Goal: Information Seeking & Learning: Understand process/instructions

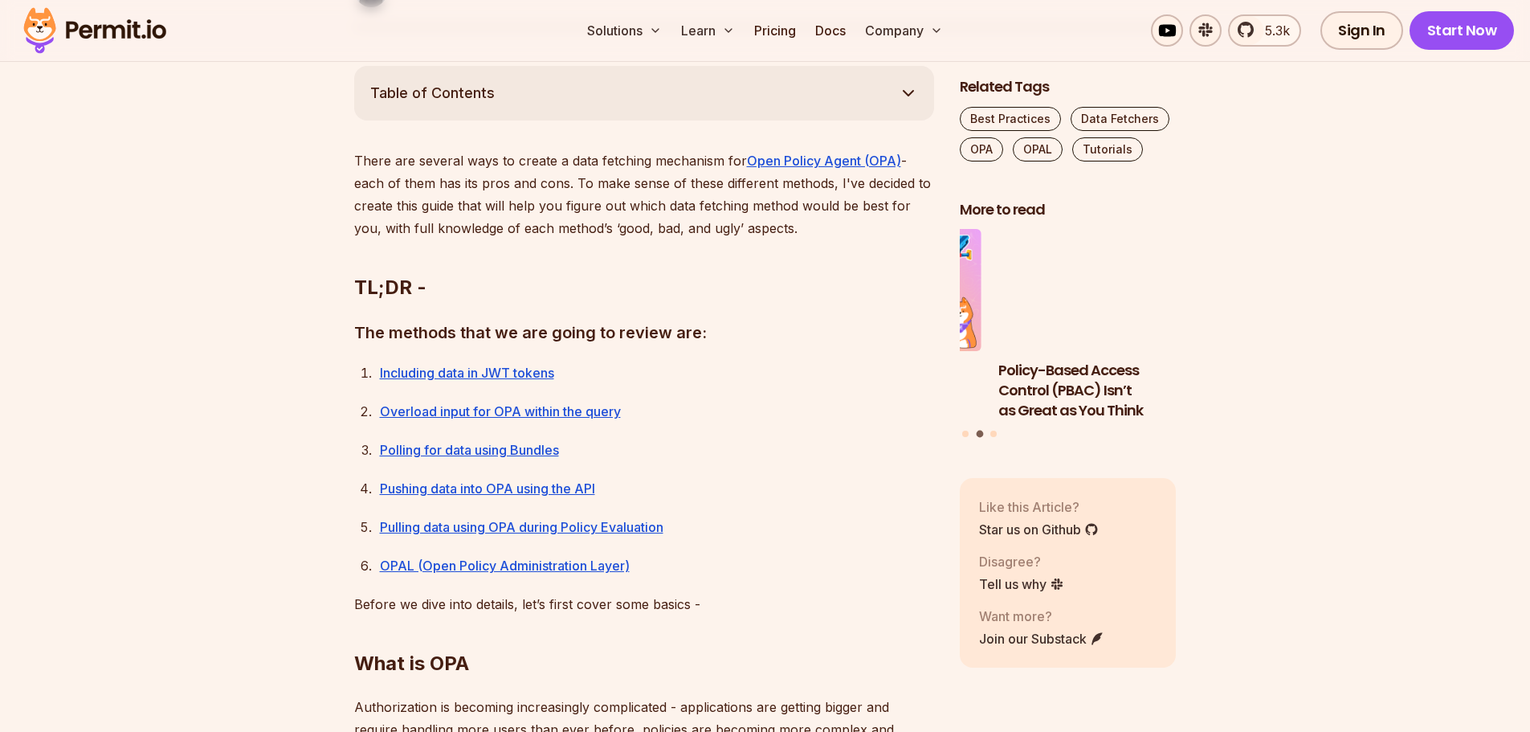
scroll to position [964, 0]
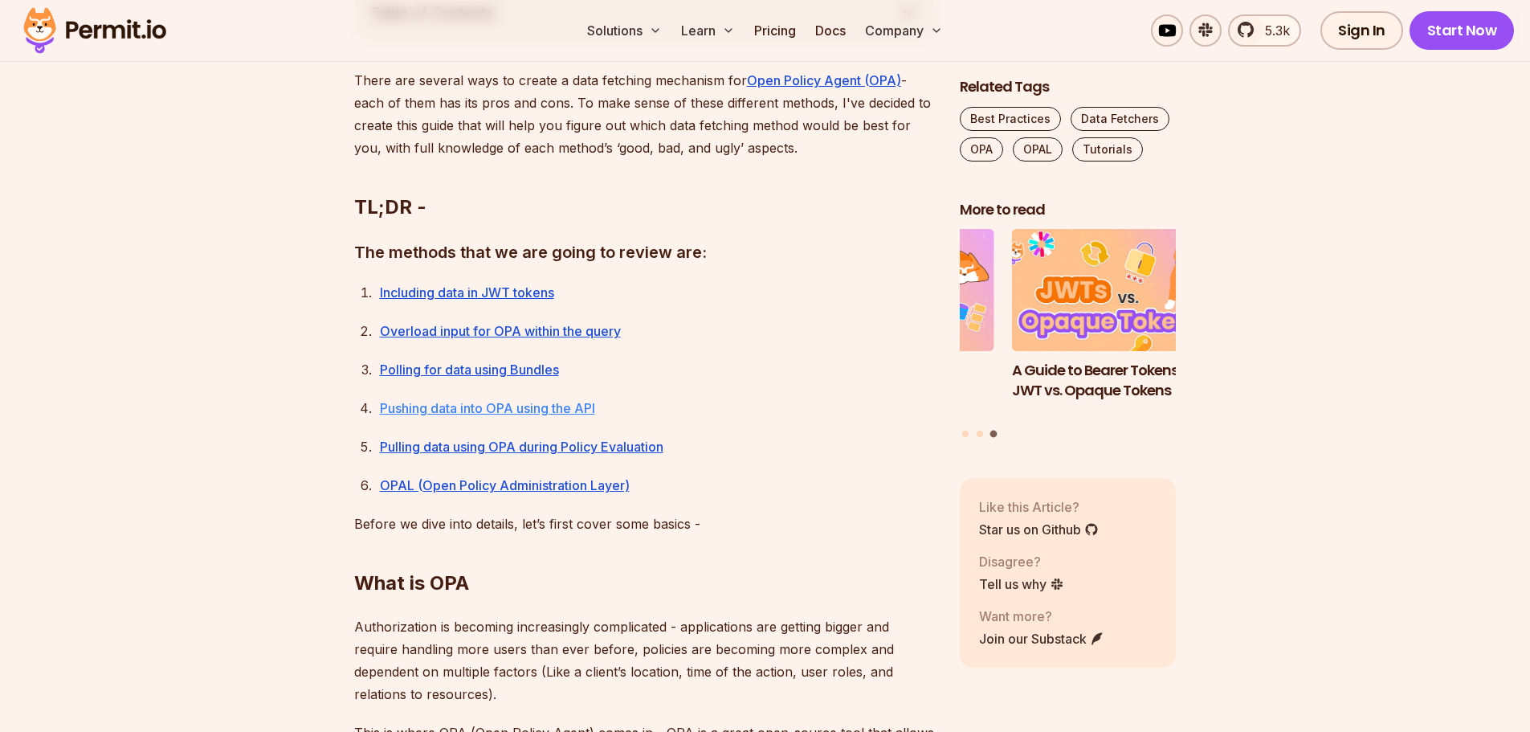
click at [472, 406] on link "Pushing data into OPA using the API" at bounding box center [487, 408] width 215 height 16
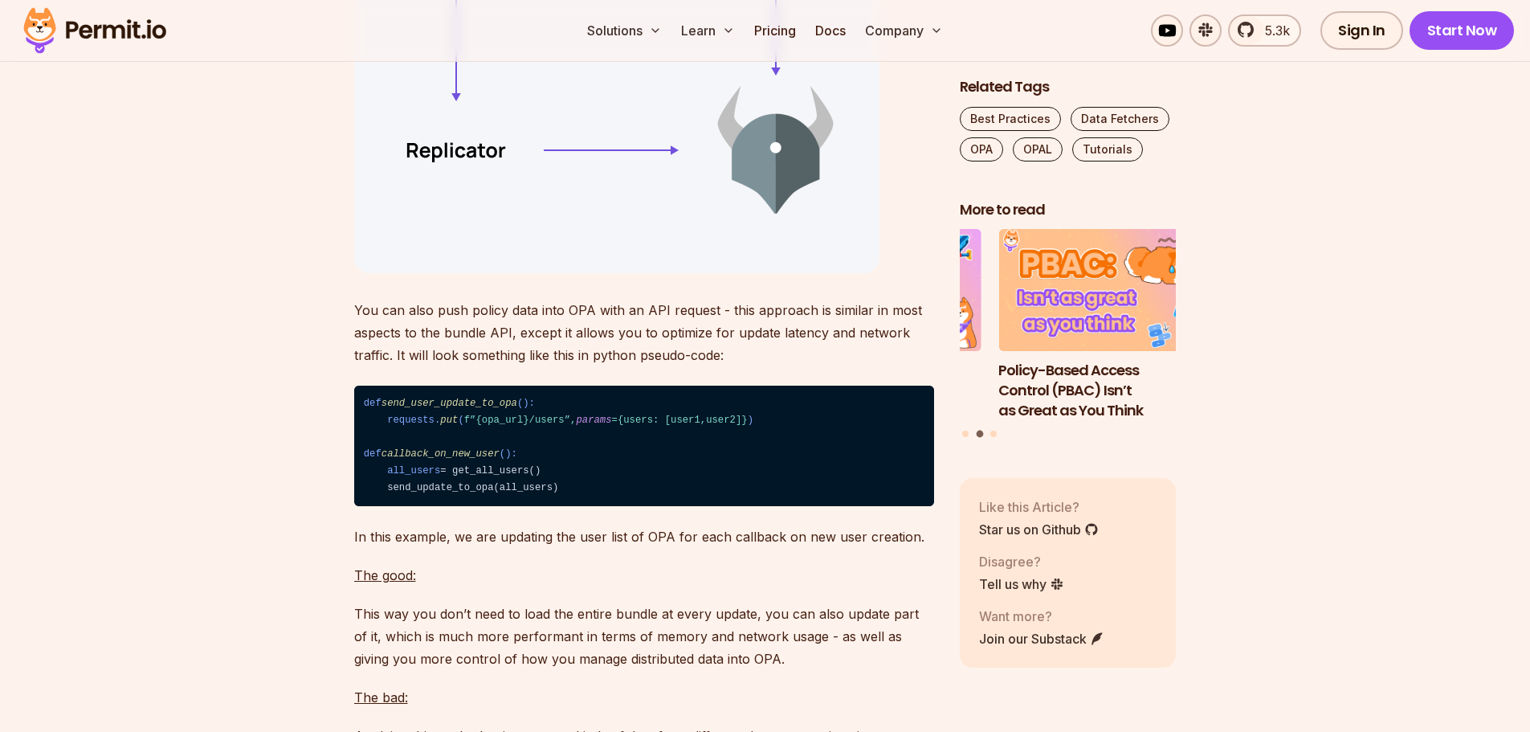
scroll to position [7918, 0]
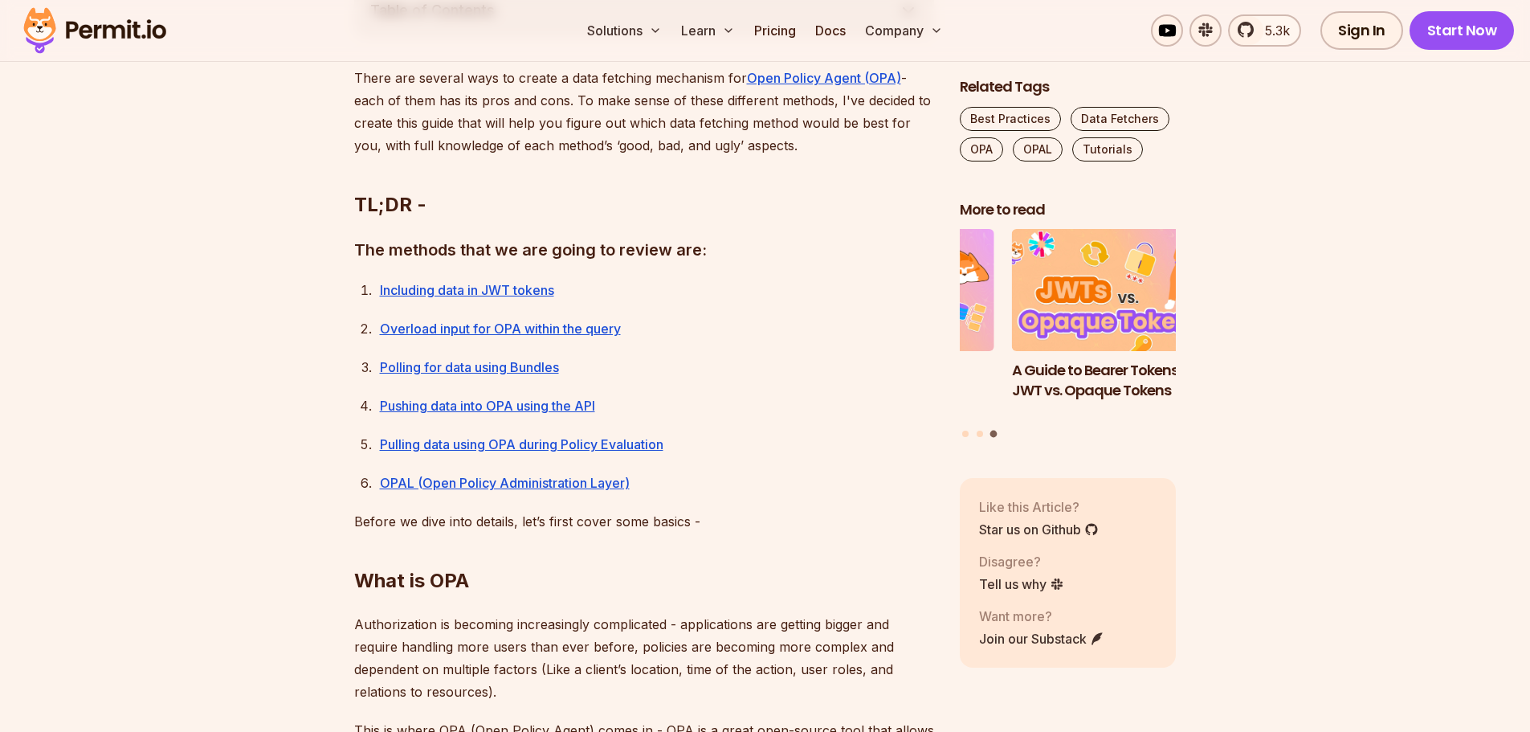
scroll to position [964, 0]
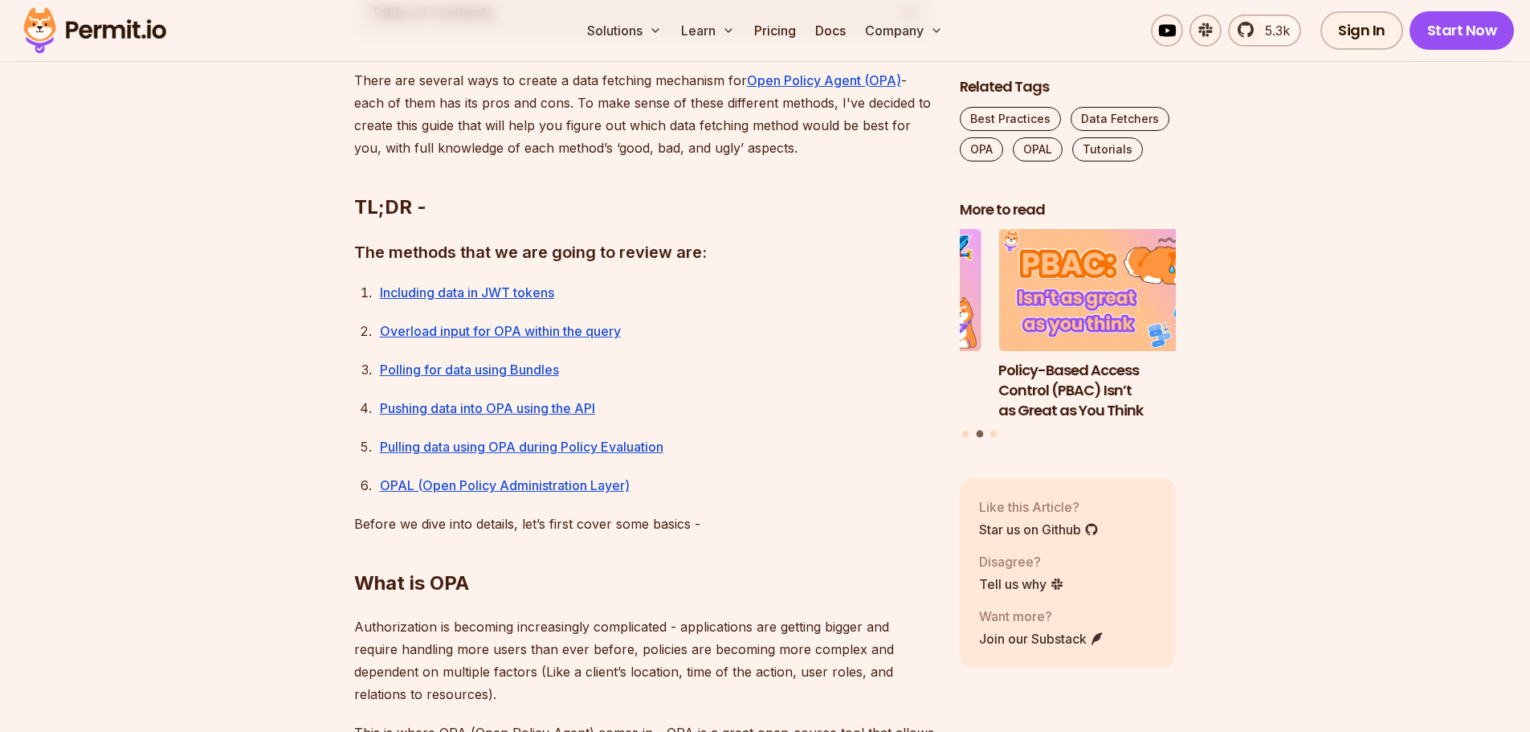
click at [459, 448] on link "Pulling data using OPA during Policy Evaluation" at bounding box center [521, 446] width 283 height 16
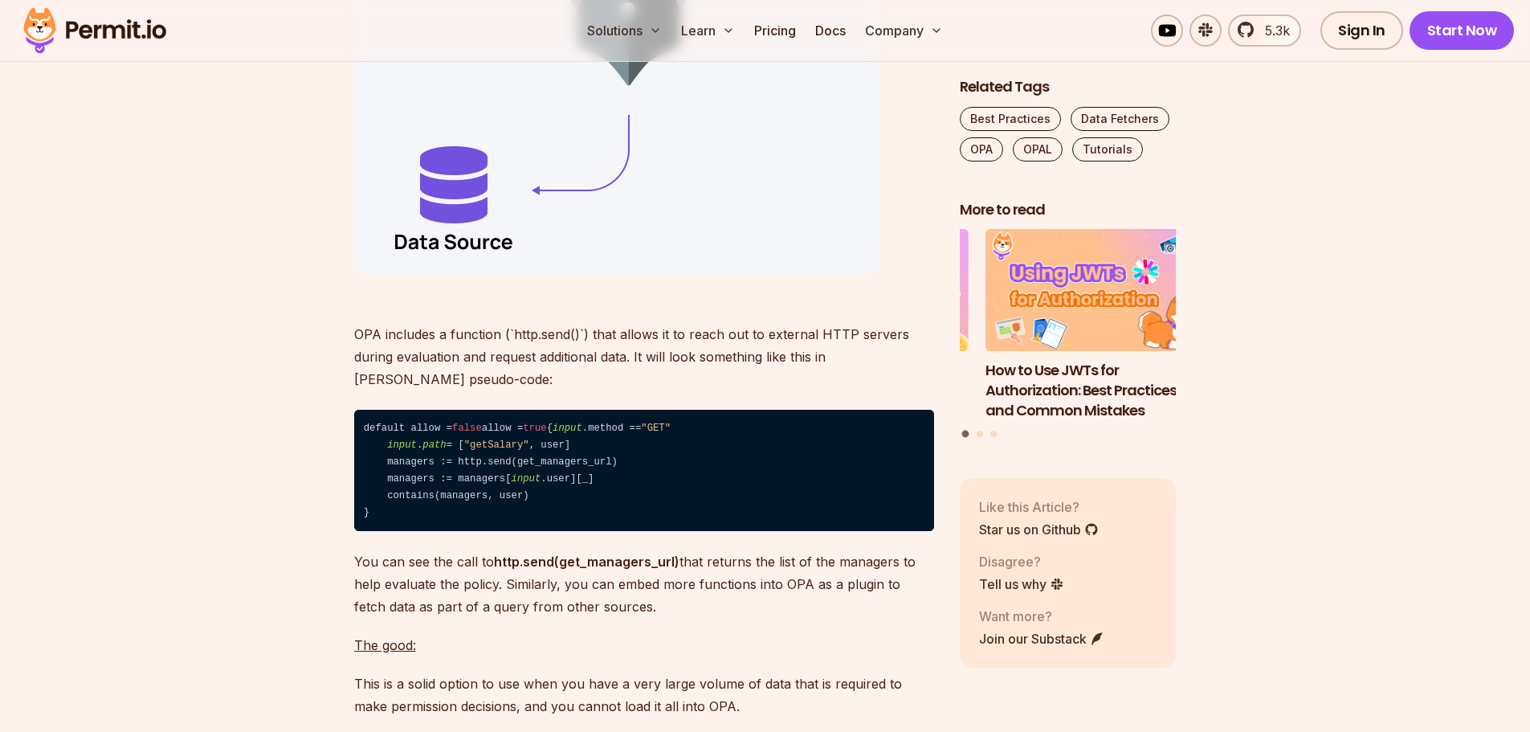
scroll to position [9200, 0]
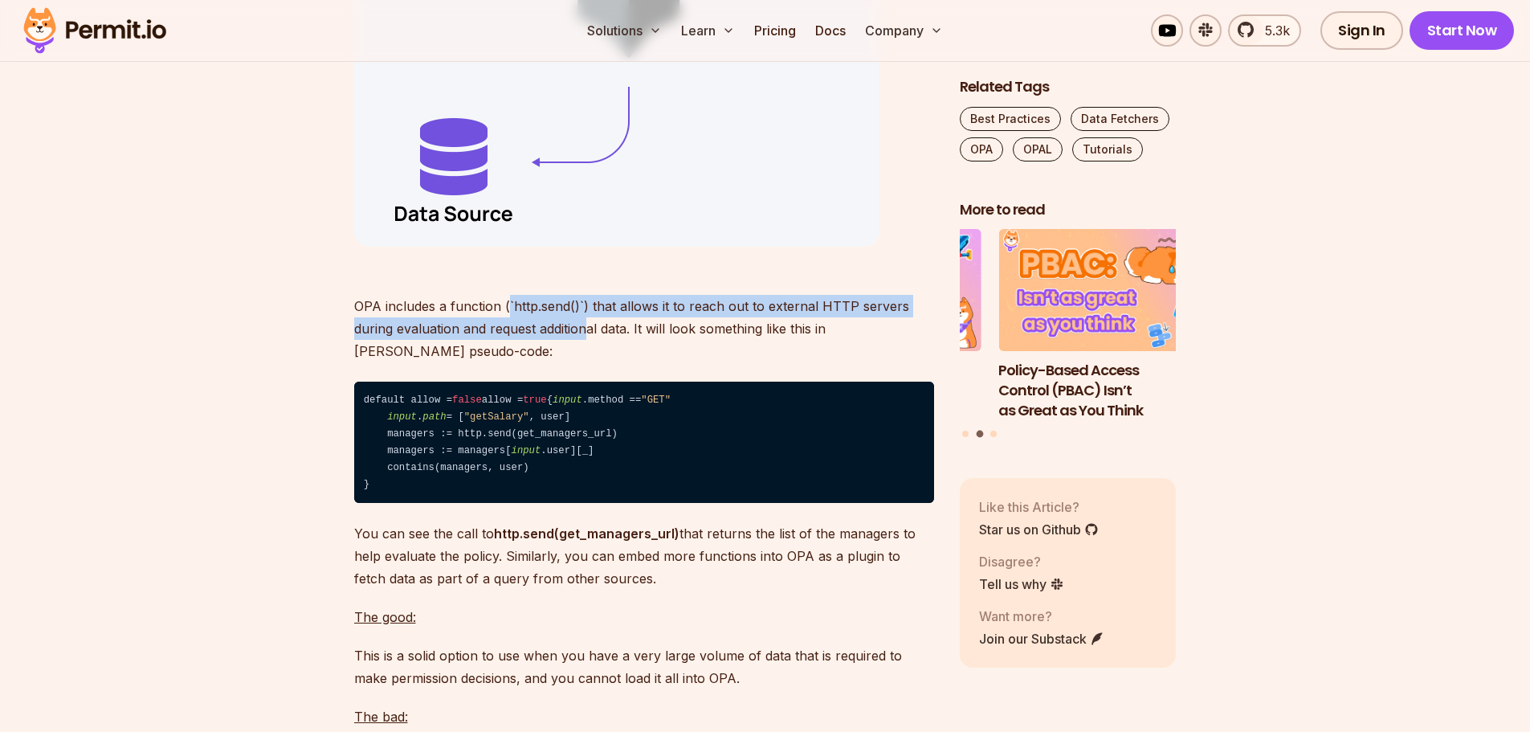
drag, startPoint x: 507, startPoint y: 369, endPoint x: 585, endPoint y: 381, distance: 79.7
click at [585, 362] on p "OPA includes a function (`http.send()`) that allows it to reach out to external…" at bounding box center [644, 317] width 580 height 90
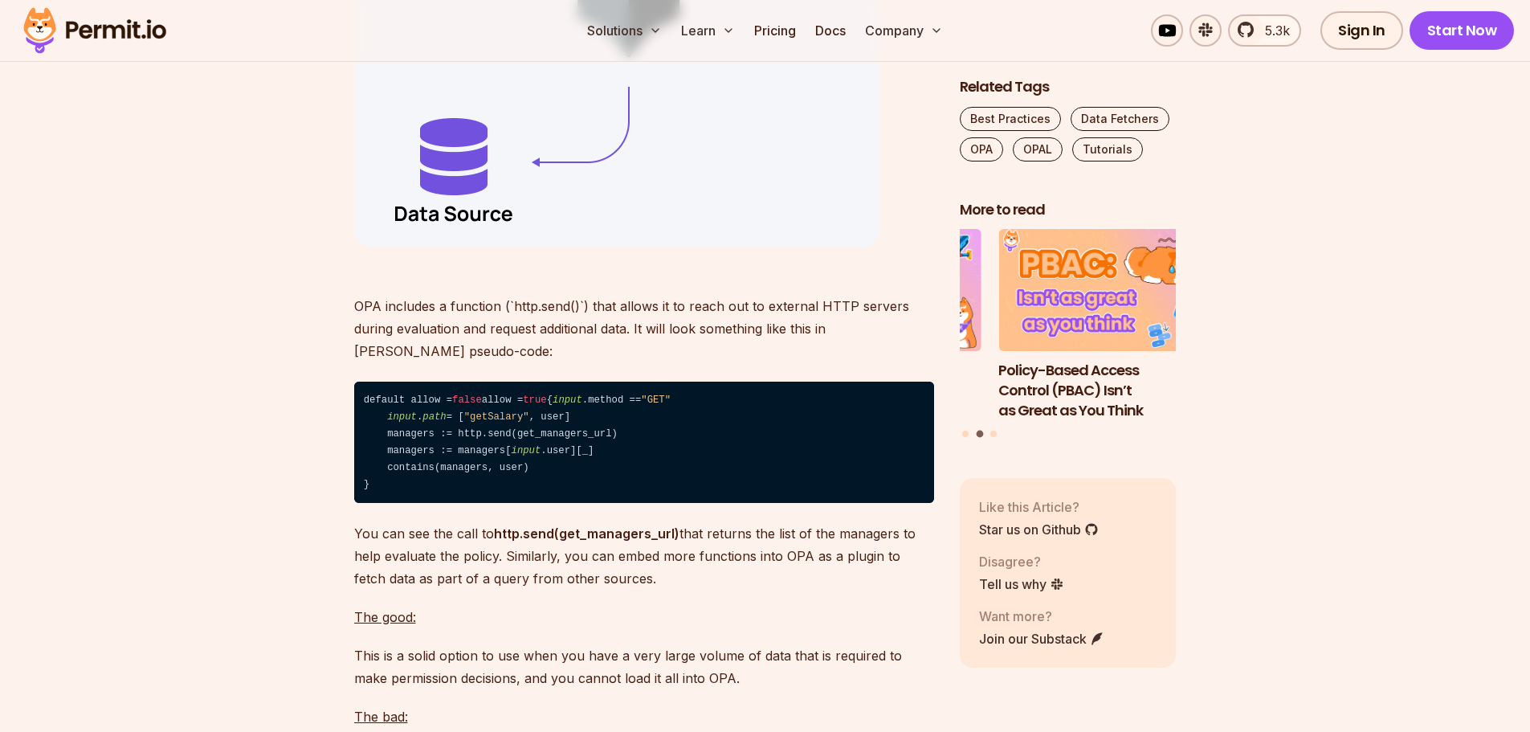
click at [601, 362] on p "OPA includes a function (`http.send()`) that allows it to reach out to external…" at bounding box center [644, 317] width 580 height 90
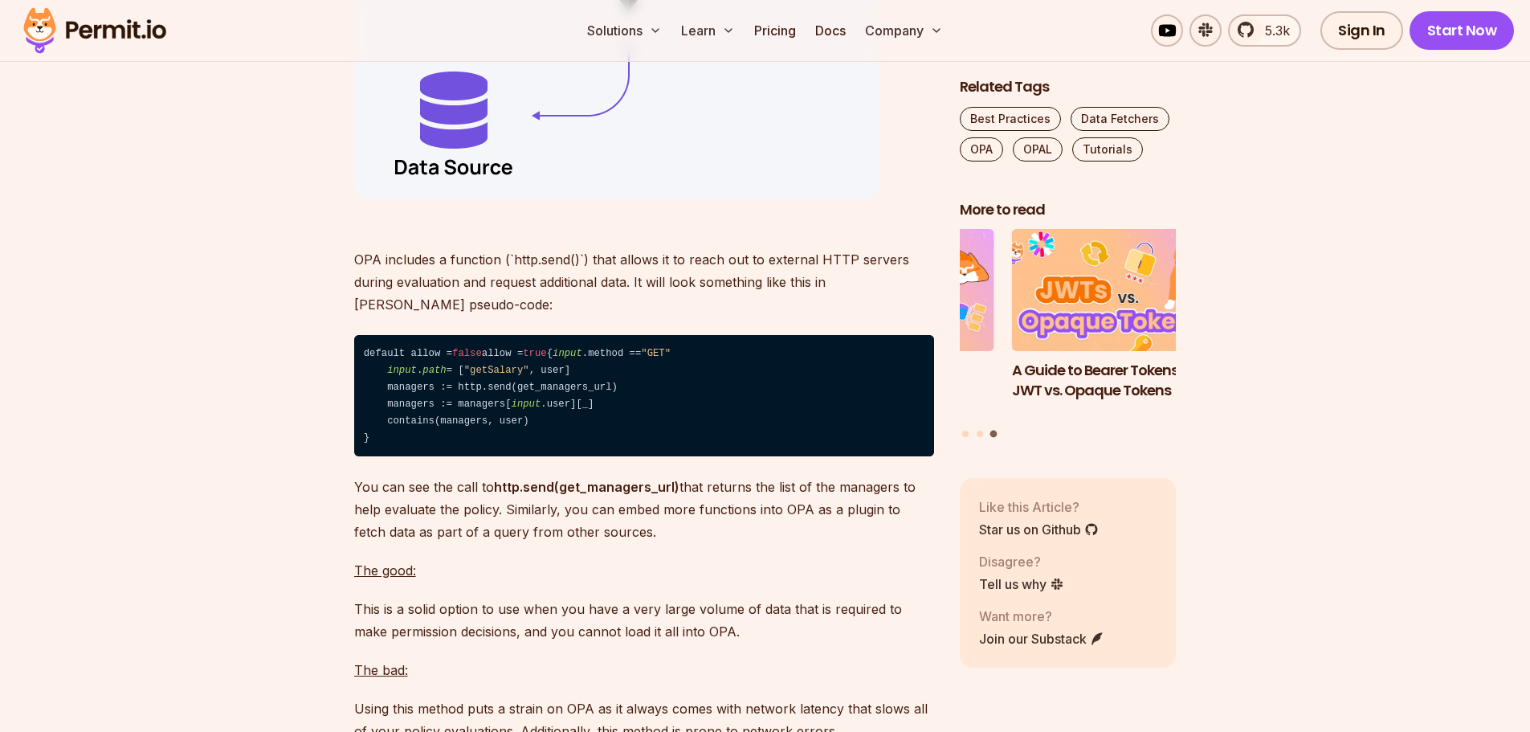
scroll to position [9280, 0]
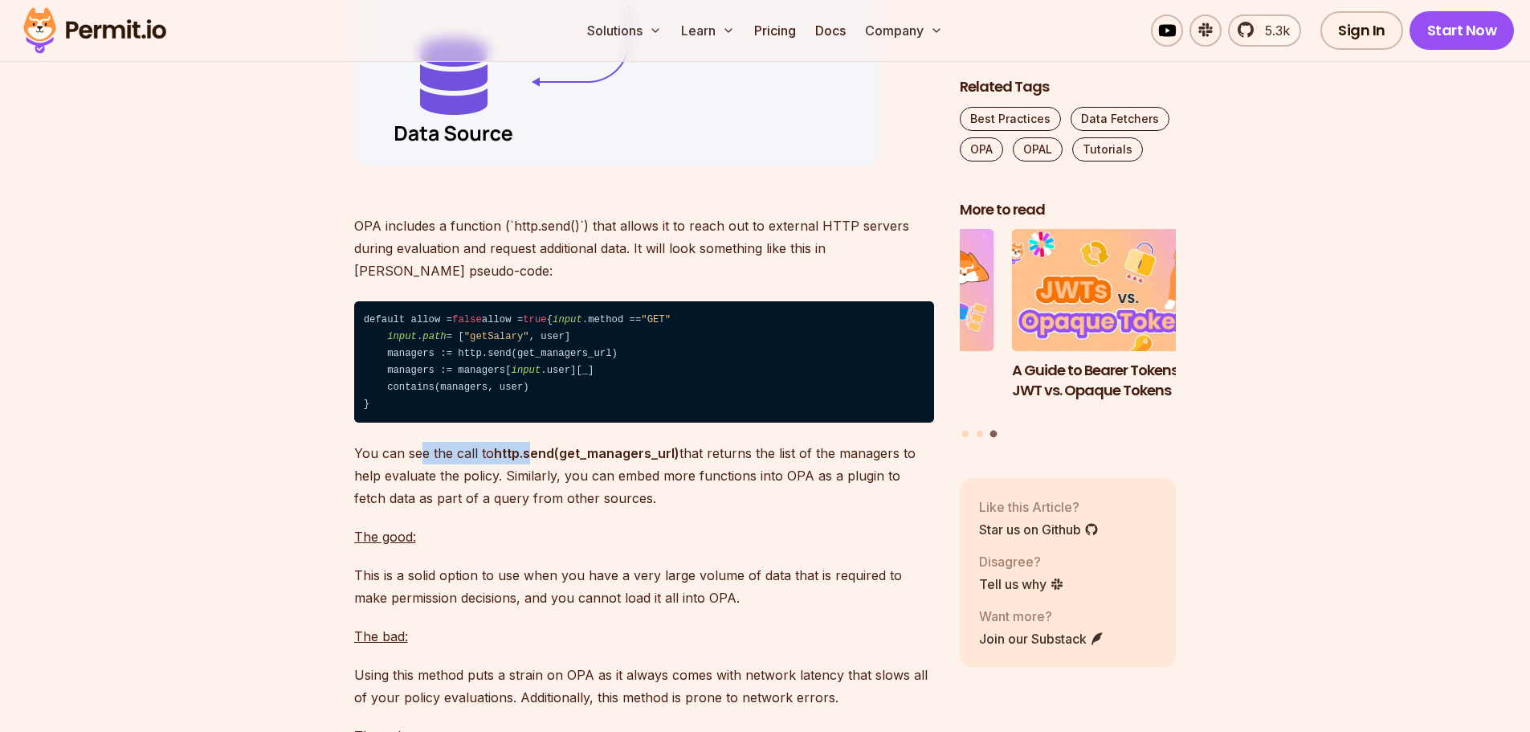
drag, startPoint x: 465, startPoint y: 573, endPoint x: 534, endPoint y: 574, distance: 69.1
click at [534, 509] on p "You can see the call to http.send(get_managers_url) that returns the list of th…" at bounding box center [644, 475] width 580 height 67
click at [596, 509] on p "You can see the call to http.send(get_managers_url) that returns the list of th…" at bounding box center [644, 475] width 580 height 67
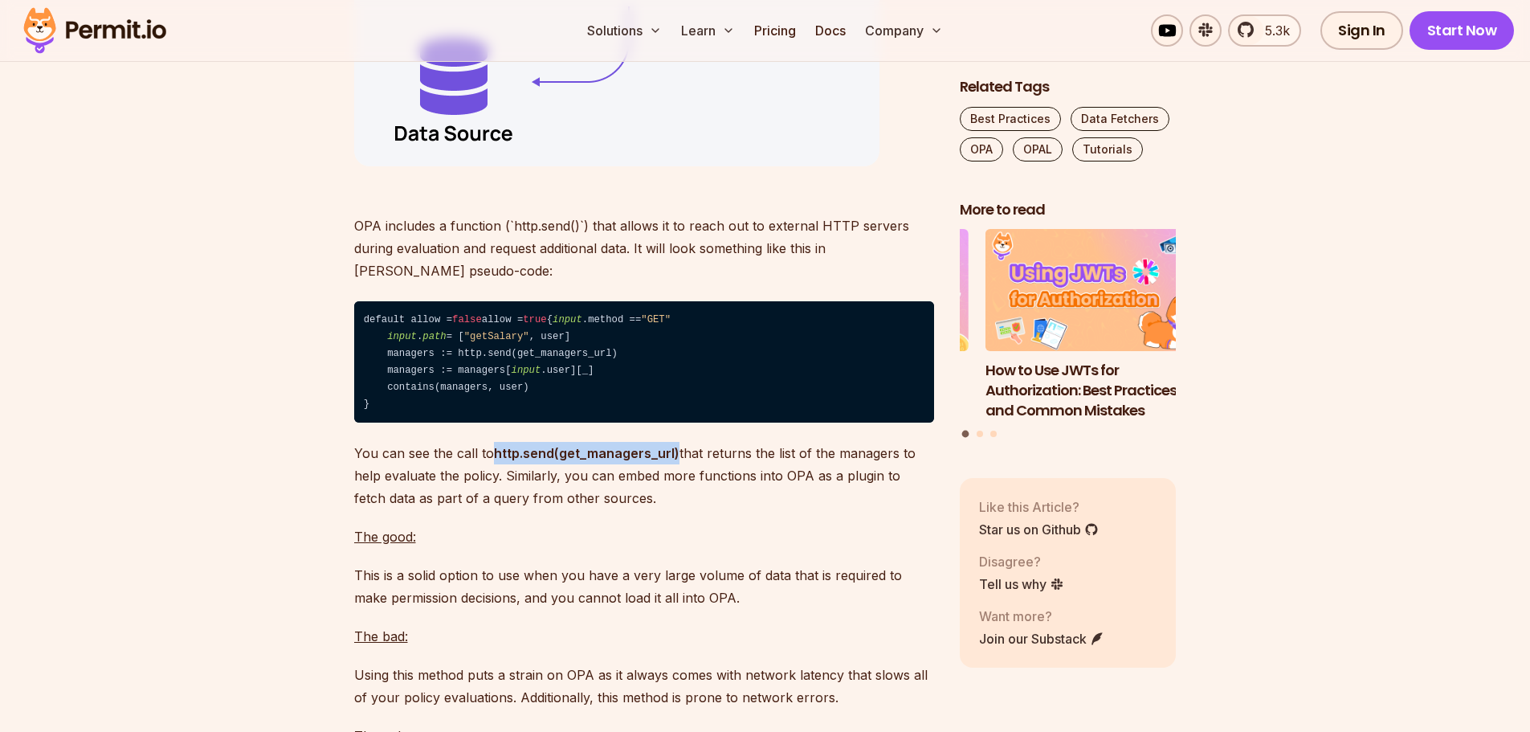
drag, startPoint x: 493, startPoint y: 567, endPoint x: 674, endPoint y: 569, distance: 180.7
click at [674, 509] on p "You can see the call to http.send(get_managers_url) that returns the list of th…" at bounding box center [644, 475] width 580 height 67
click at [724, 509] on p "You can see the call to http.send(get_managers_url) that returns the list of th…" at bounding box center [644, 475] width 580 height 67
drag, startPoint x: 507, startPoint y: 591, endPoint x: 798, endPoint y: 596, distance: 291.5
click at [798, 509] on p "You can see the call to http.send(get_managers_url) that returns the list of th…" at bounding box center [644, 475] width 580 height 67
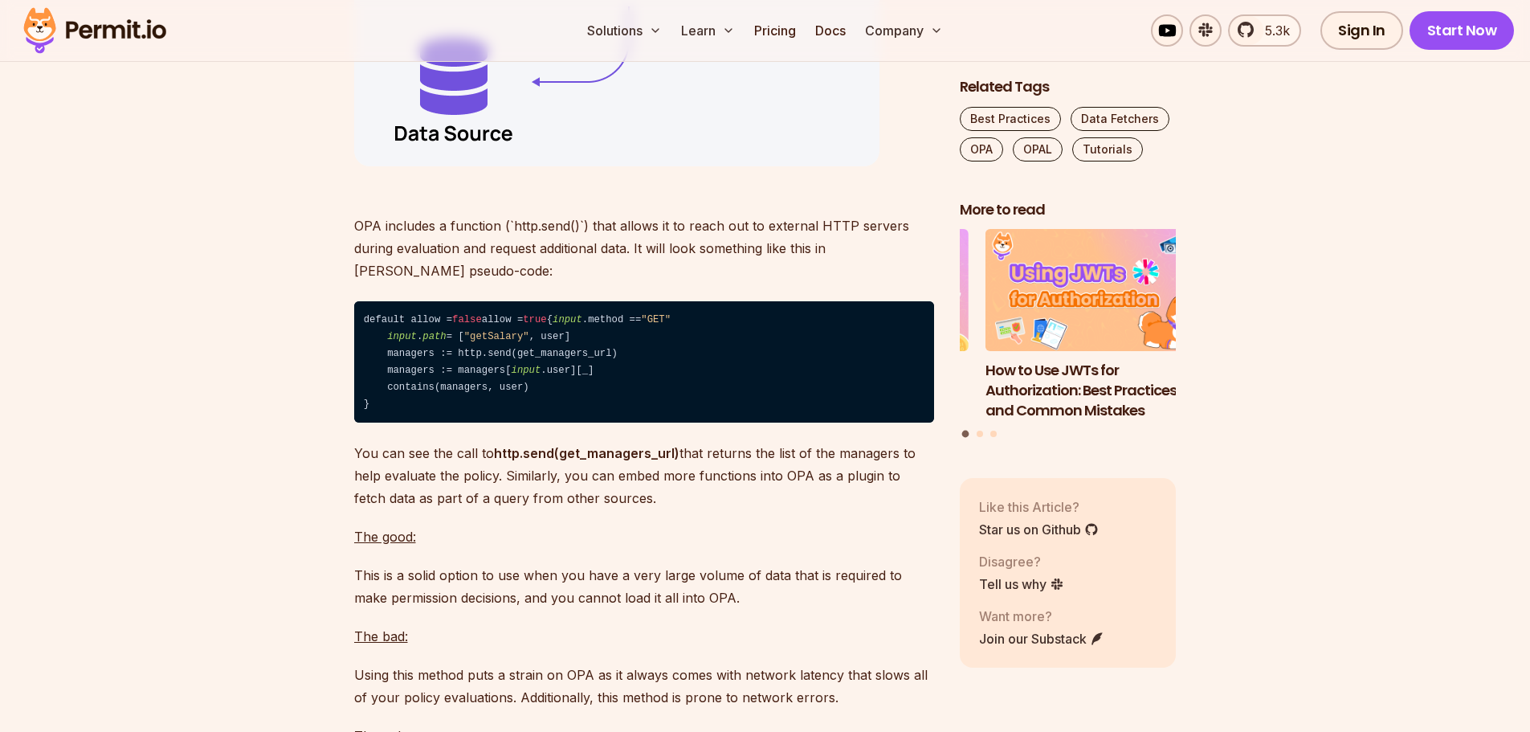
click at [794, 509] on p "You can see the call to http.send(get_managers_url) that returns the list of th…" at bounding box center [644, 475] width 580 height 67
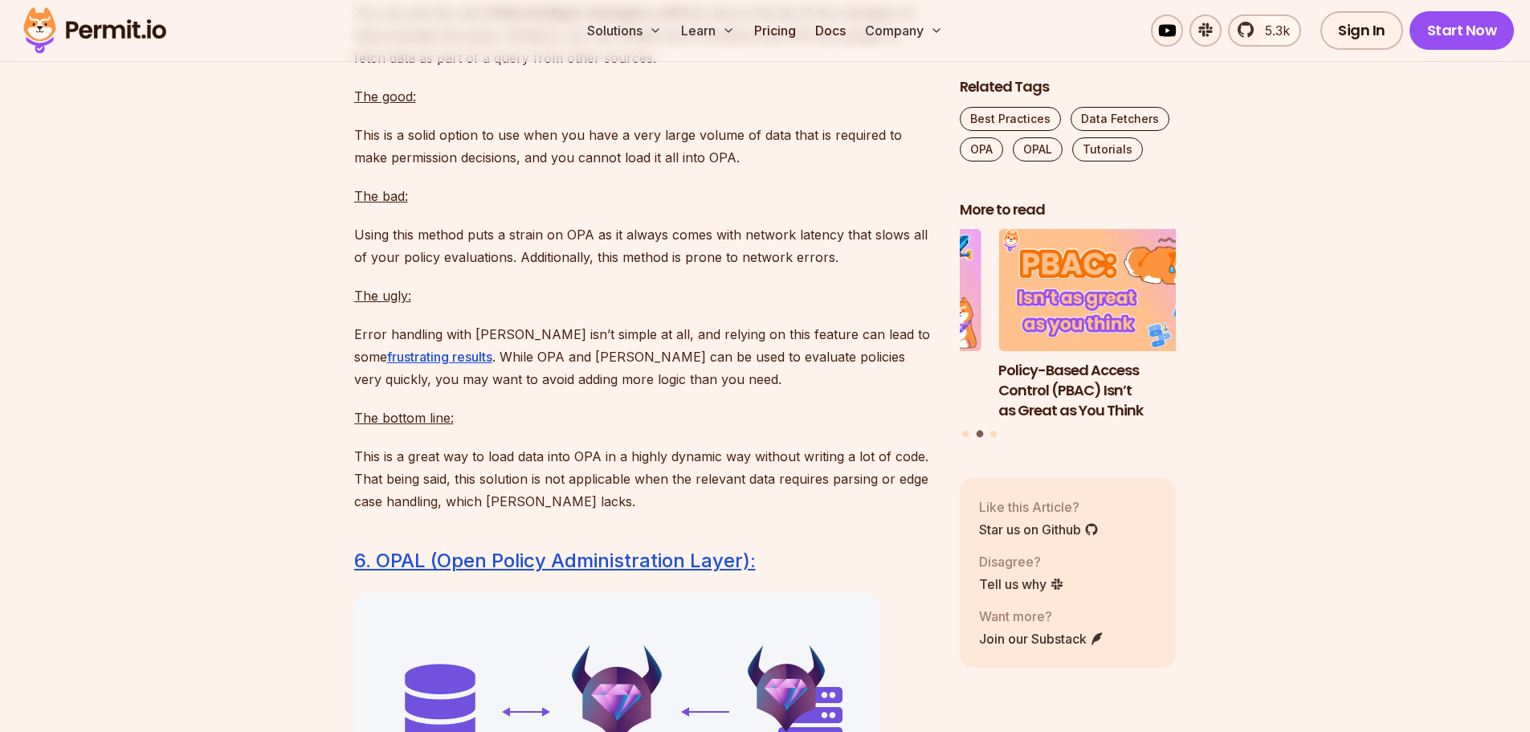
scroll to position [9682, 0]
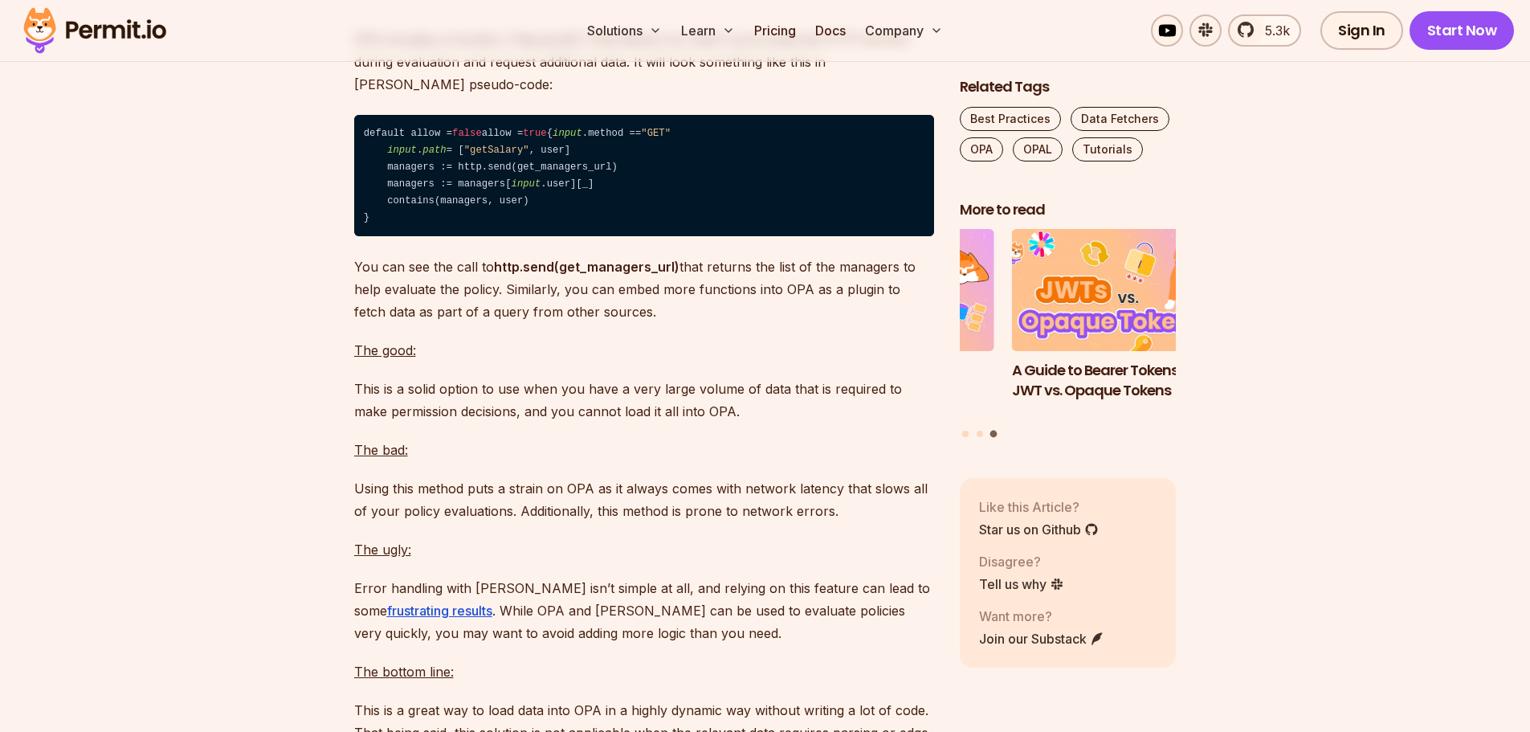
scroll to position [9441, 0]
